Goal: Transaction & Acquisition: Purchase product/service

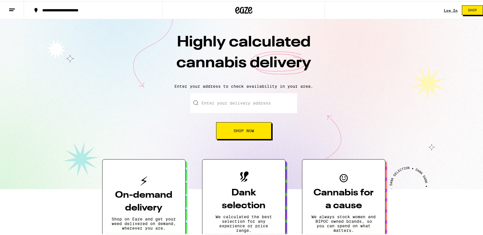
drag, startPoint x: 0, startPoint y: 0, endPoint x: 207, endPoint y: 108, distance: 233.2
click at [207, 108] on input "Enter your delivery address" at bounding box center [243, 102] width 107 height 20
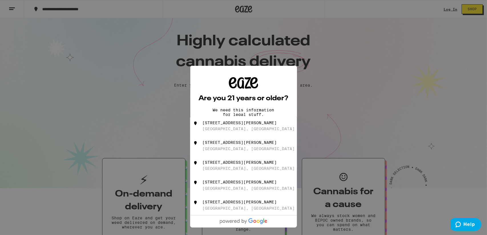
click at [230, 124] on div "[STREET_ADDRESS][PERSON_NAME]" at bounding box center [239, 123] width 74 height 5
type input "[STREET_ADDRESS][PERSON_NAME]"
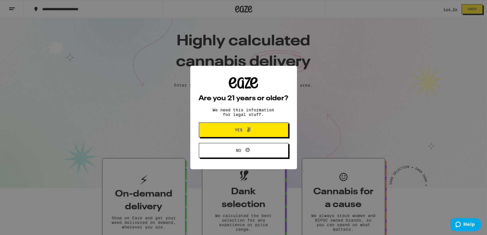
click at [232, 128] on span "Yes" at bounding box center [243, 129] width 43 height 7
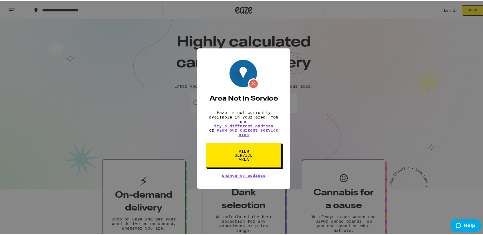
click at [243, 158] on span "View Service Area" at bounding box center [243, 154] width 29 height 12
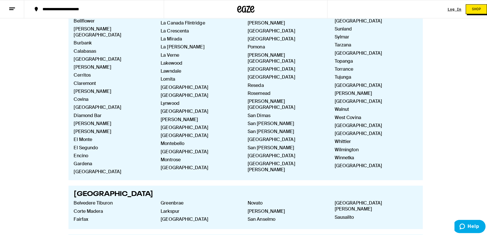
scroll to position [424, 0]
